Goal: Task Accomplishment & Management: Manage account settings

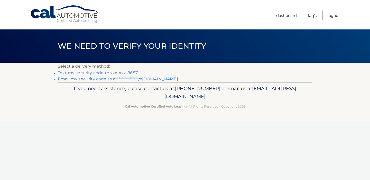
click at [117, 73] on link "Text my security code to xxx-xxx-8687" at bounding box center [98, 73] width 80 height 5
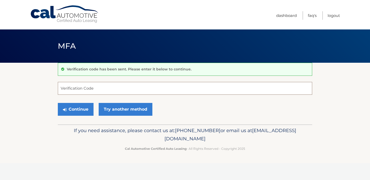
click at [89, 91] on input "Verification Code" at bounding box center [185, 88] width 254 height 13
type input "986619"
click at [72, 112] on button "Continue" at bounding box center [76, 109] width 36 height 13
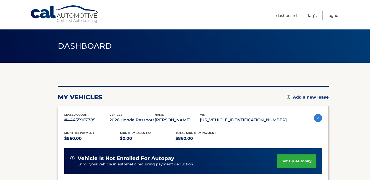
click at [316, 118] on img at bounding box center [318, 118] width 8 height 8
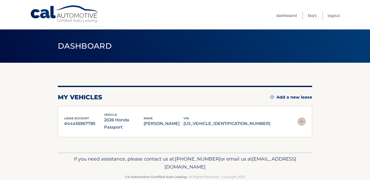
click at [316, 118] on section "my vehicles Add a new lease lease account #44455967785 vehicle 2026 Honda Passp…" at bounding box center [185, 108] width 370 height 90
click at [300, 118] on img at bounding box center [301, 122] width 8 height 8
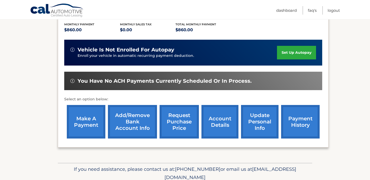
scroll to position [109, 0]
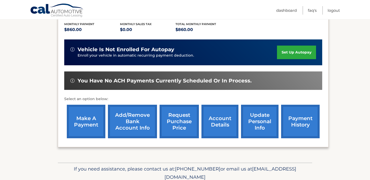
click at [213, 123] on link "account details" at bounding box center [219, 122] width 37 height 34
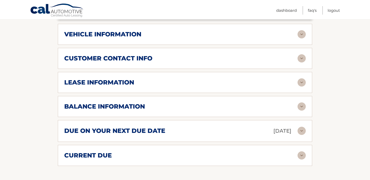
scroll to position [253, 0]
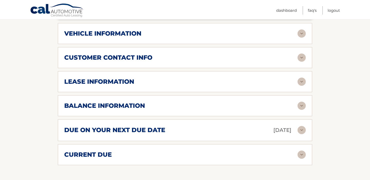
click at [301, 126] on img at bounding box center [301, 130] width 8 height 8
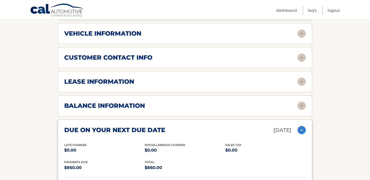
click at [301, 126] on img at bounding box center [301, 130] width 8 height 8
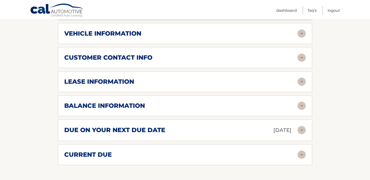
click at [303, 126] on img at bounding box center [301, 130] width 8 height 8
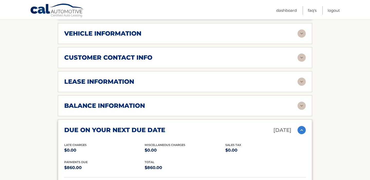
click at [303, 126] on img at bounding box center [301, 130] width 8 height 8
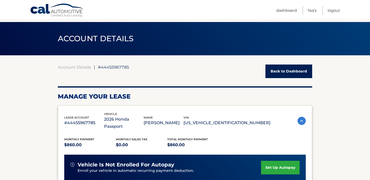
scroll to position [0, 0]
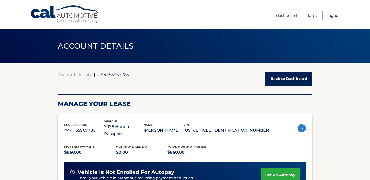
click at [330, 15] on link "Logout" at bounding box center [333, 15] width 12 height 8
